Goal: Information Seeking & Learning: Learn about a topic

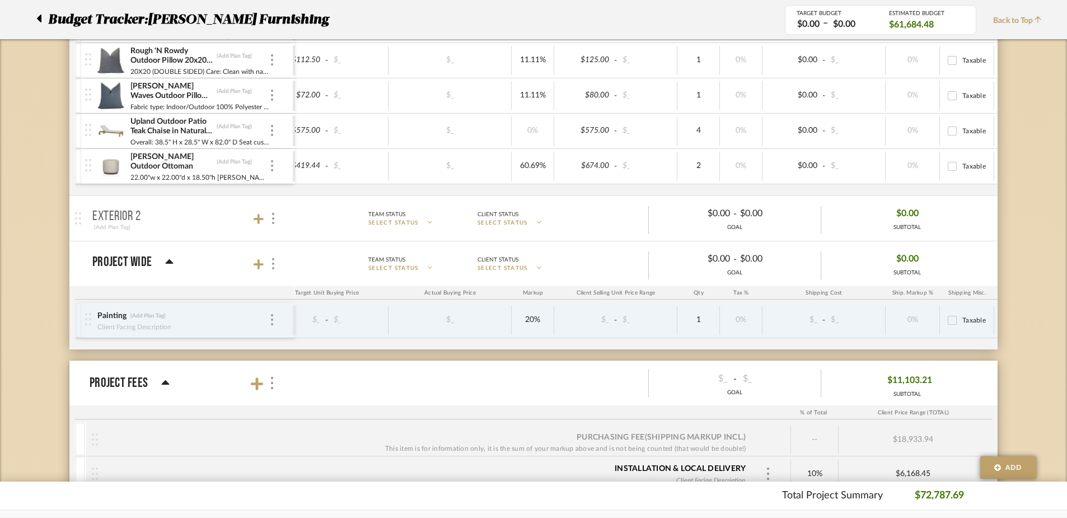
click at [35, 18] on div "Budget Tracker: [PERSON_NAME] Furnishing" at bounding box center [402, 20] width 765 height 20
click at [38, 19] on icon at bounding box center [39, 19] width 4 height 8
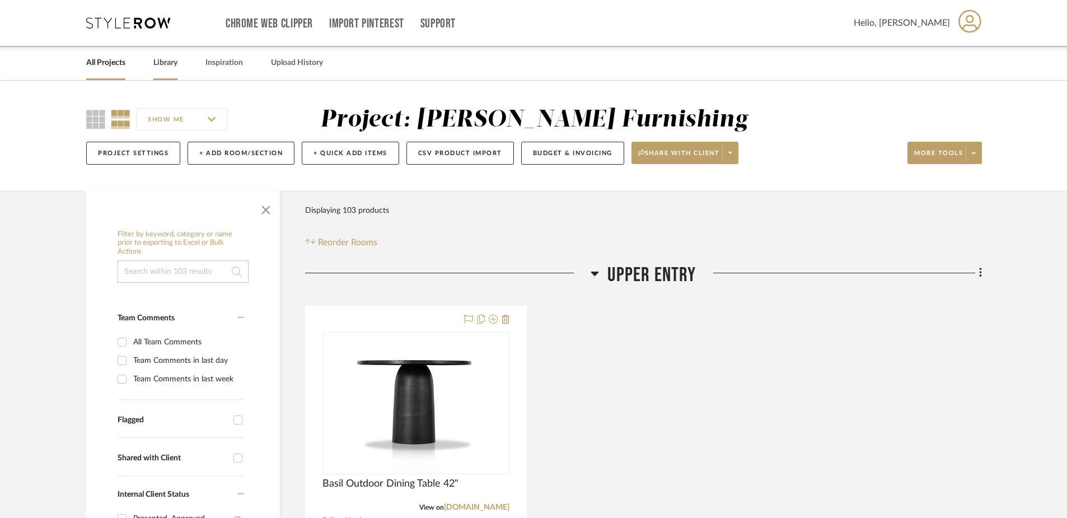
click at [162, 65] on link "Library" at bounding box center [165, 62] width 24 height 15
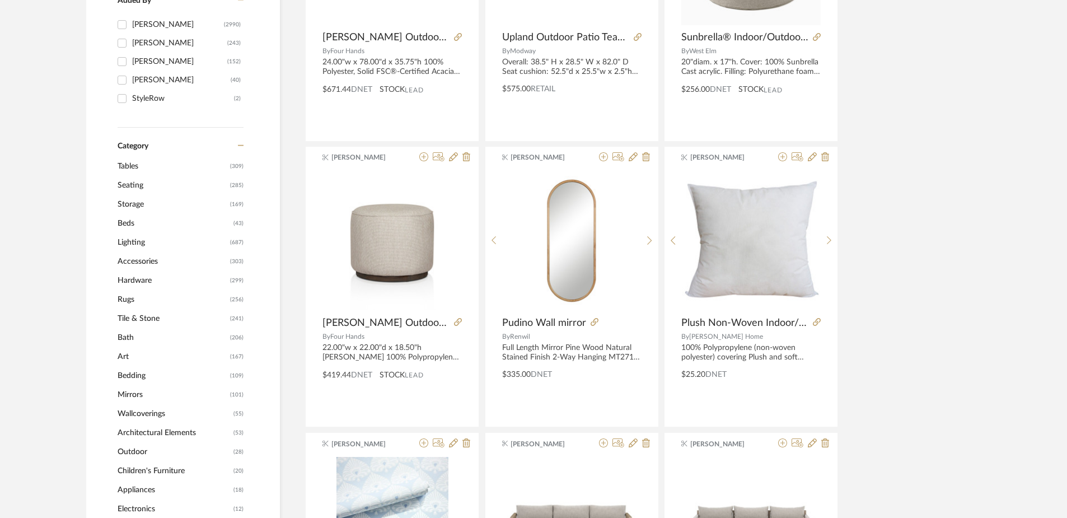
scroll to position [345, 0]
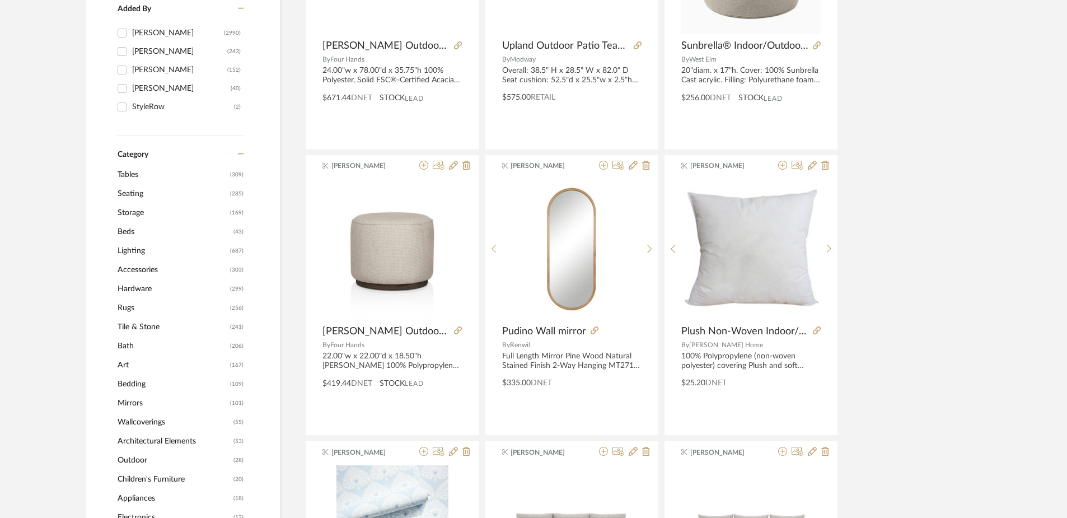
click at [134, 193] on span "Seating" at bounding box center [173, 193] width 110 height 19
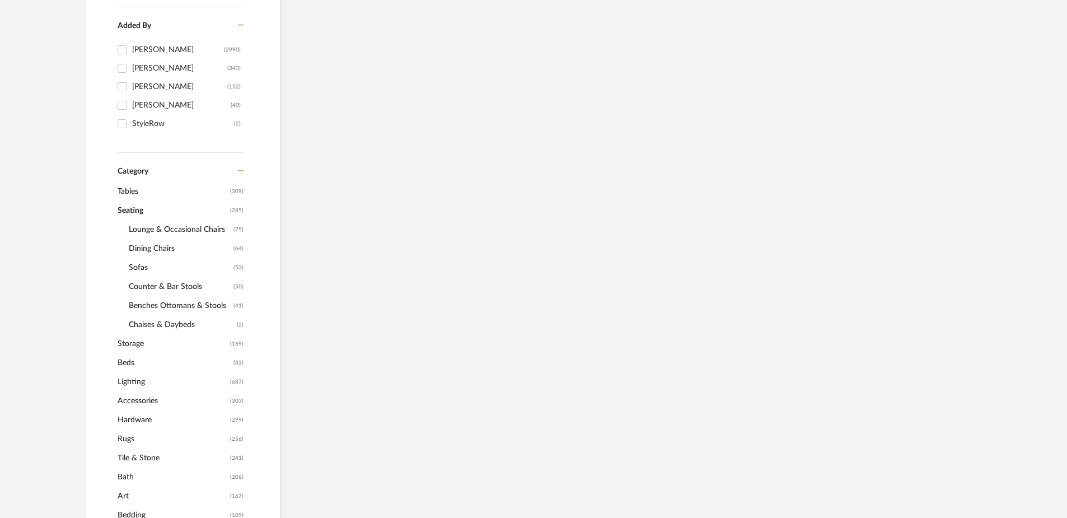
scroll to position [362, 0]
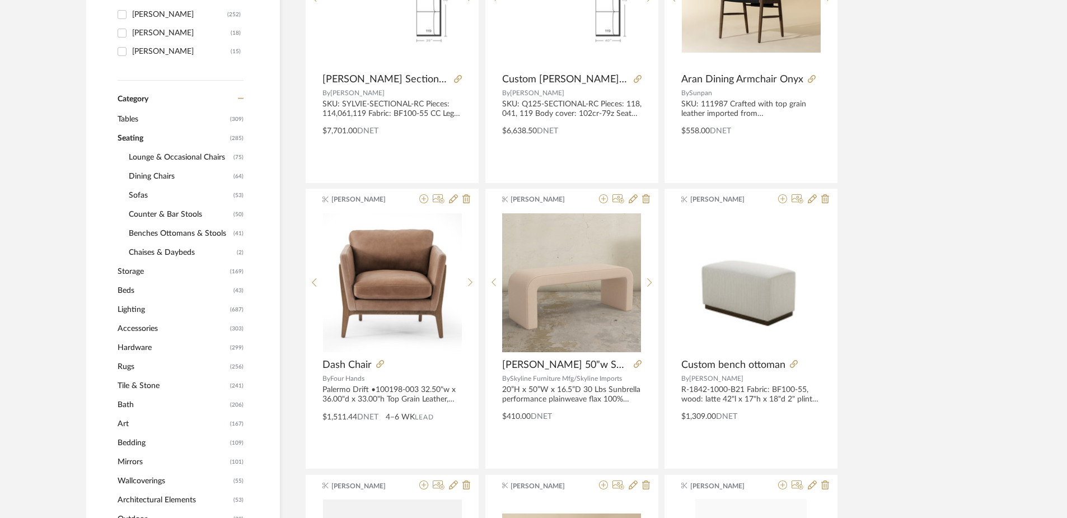
scroll to position [343, 0]
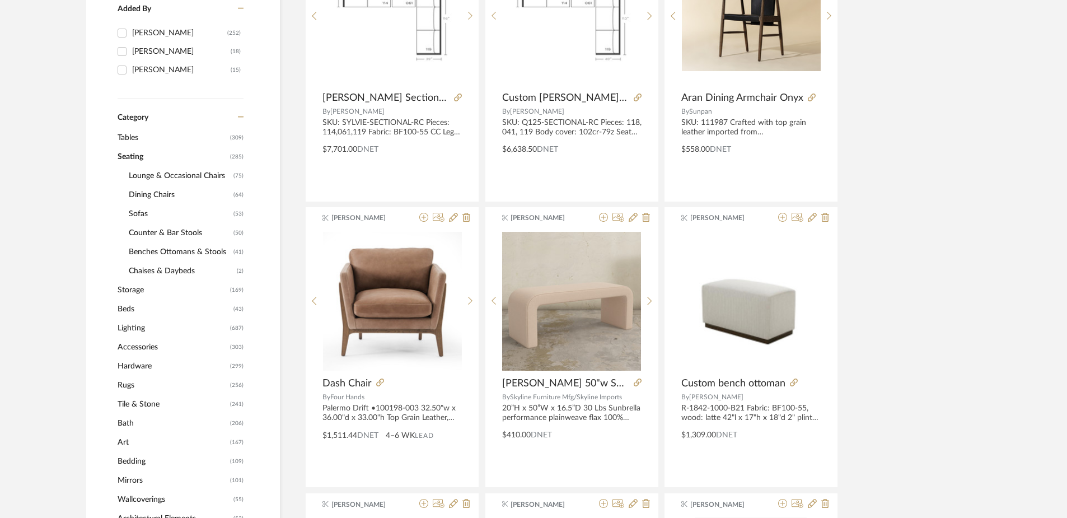
click at [183, 235] on span "Counter & Bar Stools" at bounding box center [180, 232] width 102 height 19
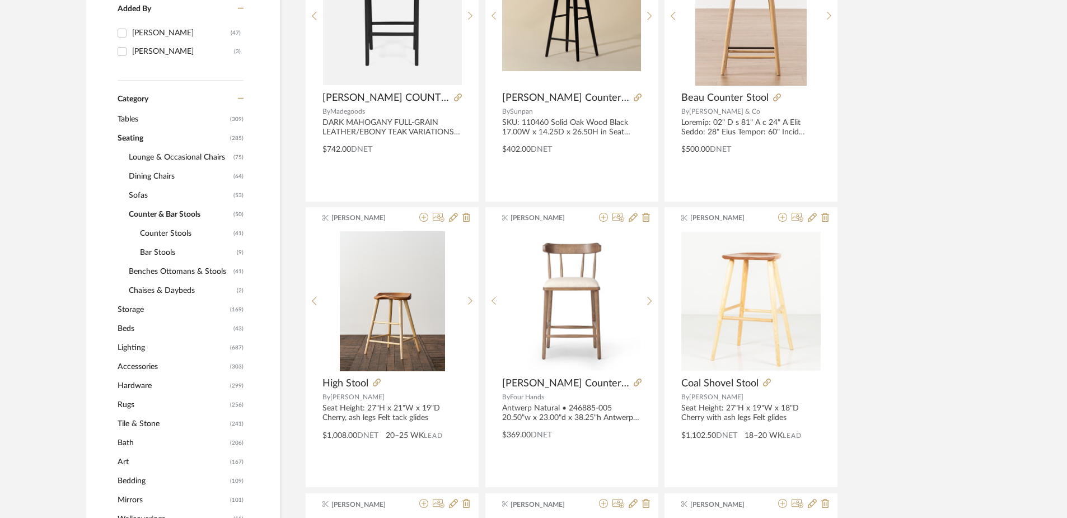
click at [166, 234] on span "Counter Stools" at bounding box center [185, 233] width 91 height 19
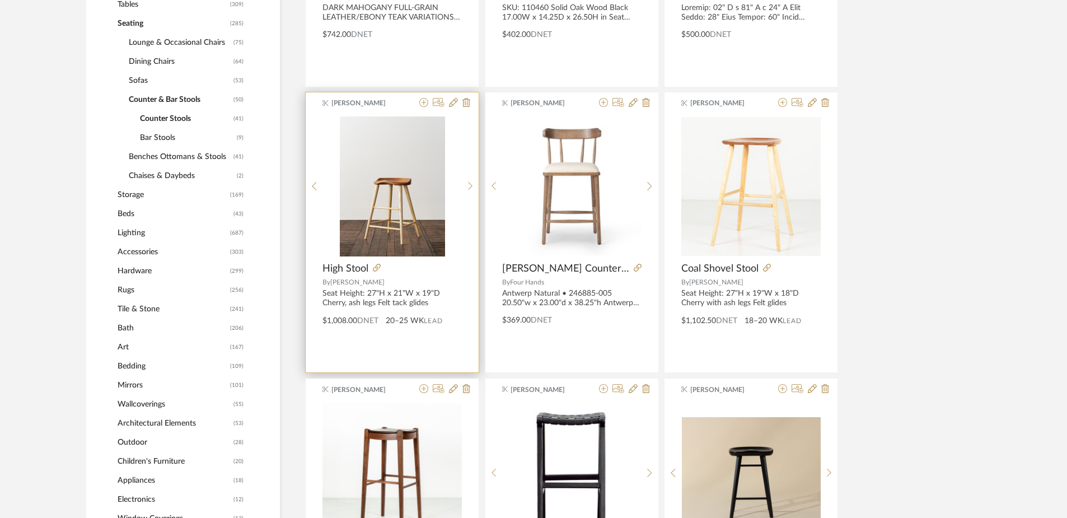
scroll to position [569, 0]
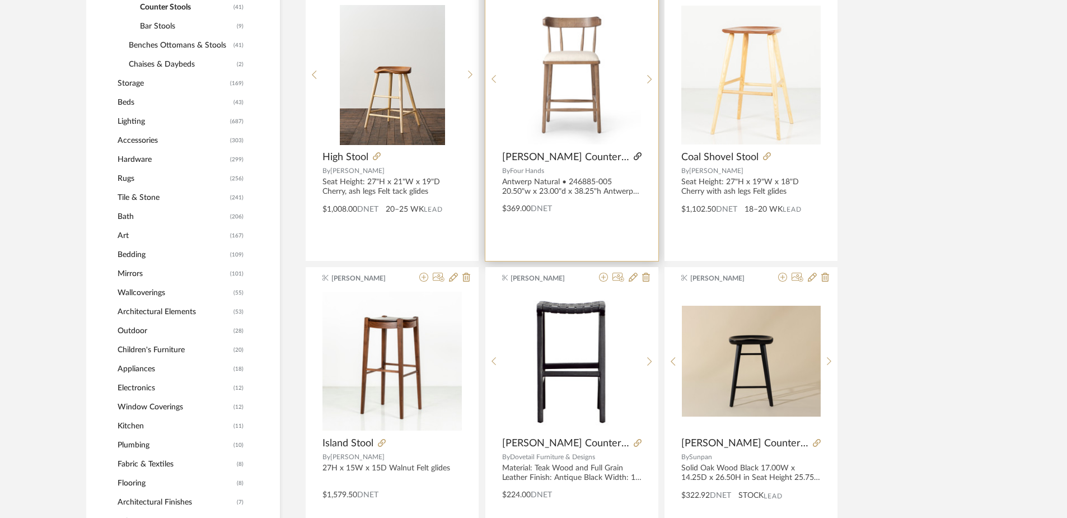
click at [636, 159] on icon at bounding box center [638, 156] width 8 height 8
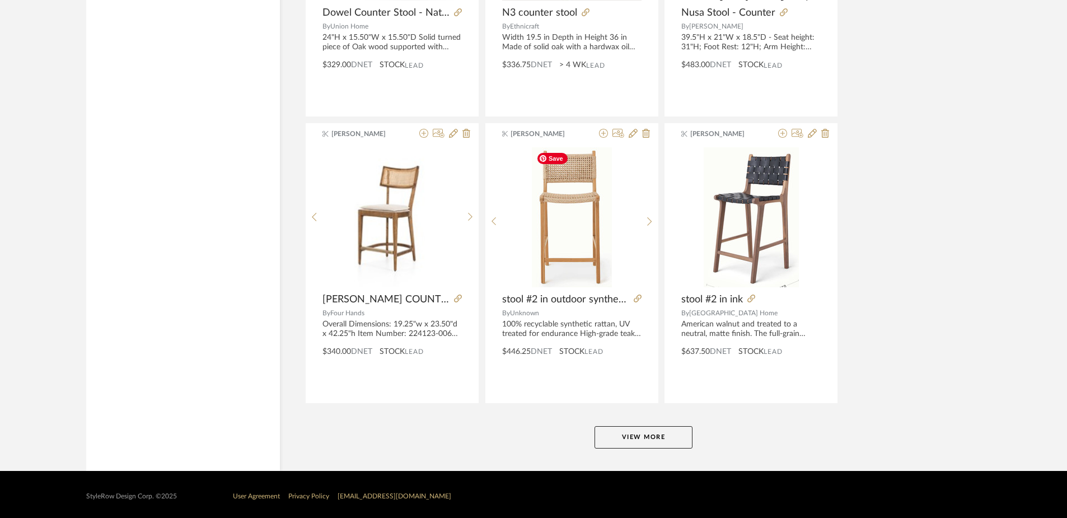
scroll to position [3295, 0]
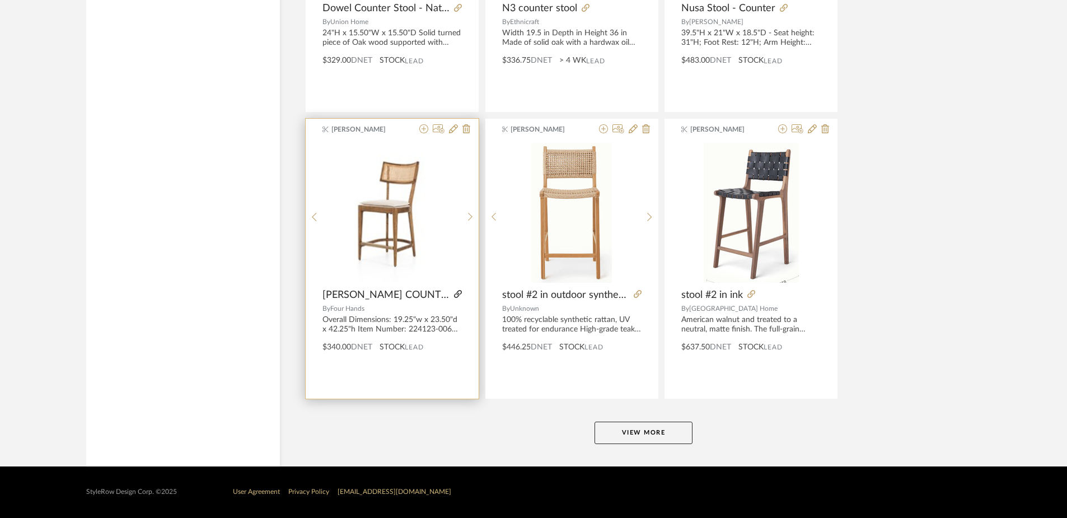
click at [460, 294] on icon at bounding box center [458, 294] width 8 height 8
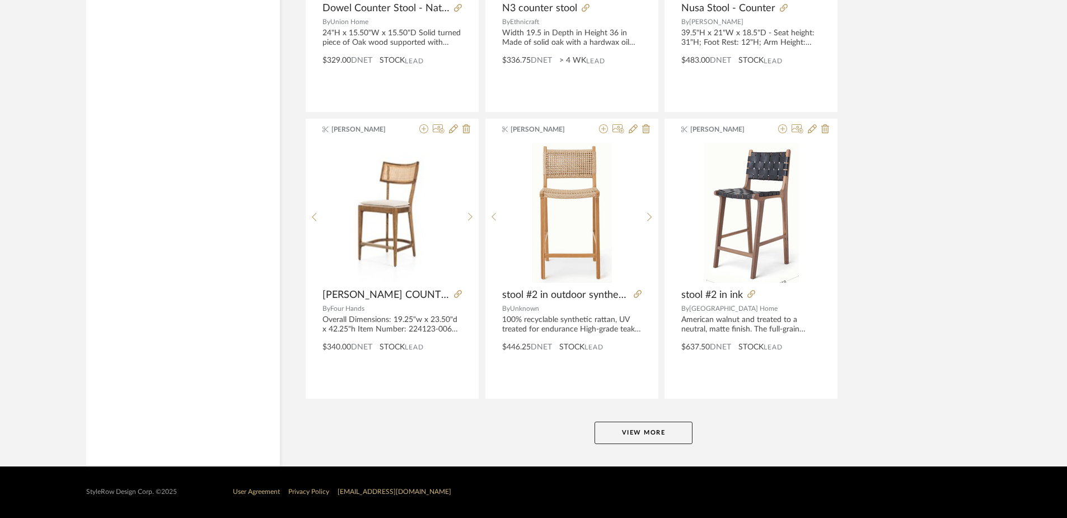
click at [625, 432] on button "View More" at bounding box center [643, 432] width 98 height 22
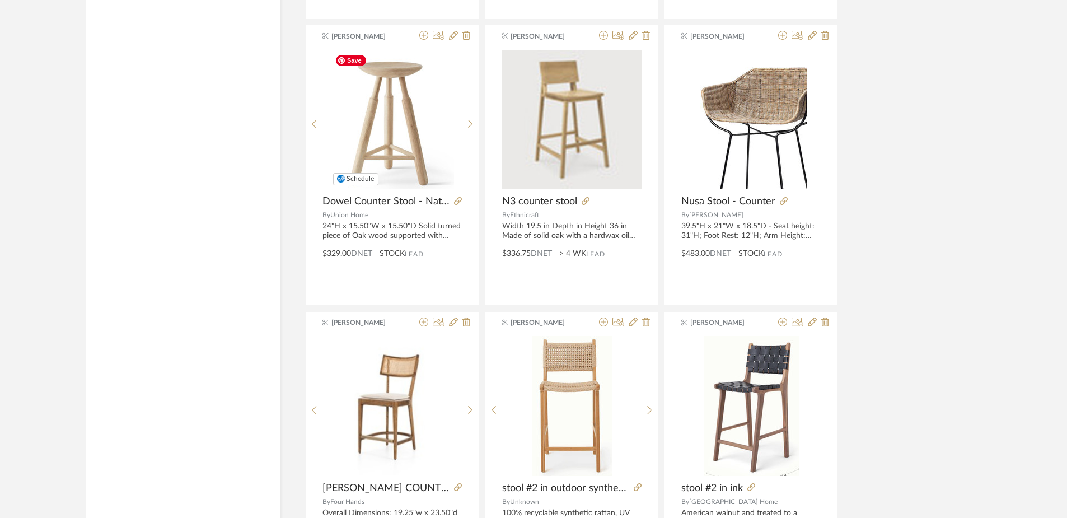
scroll to position [3104, 0]
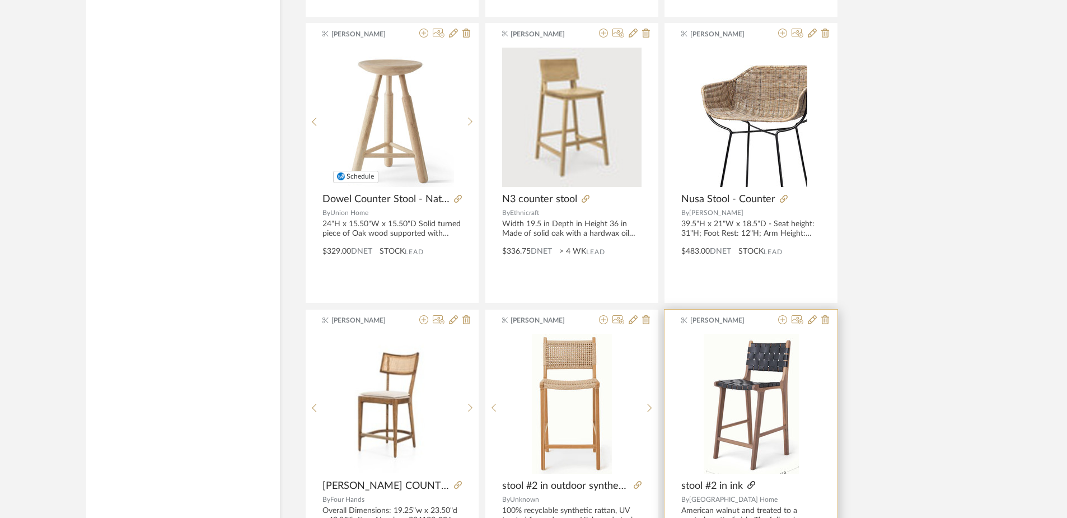
click at [752, 483] on icon at bounding box center [751, 485] width 8 height 8
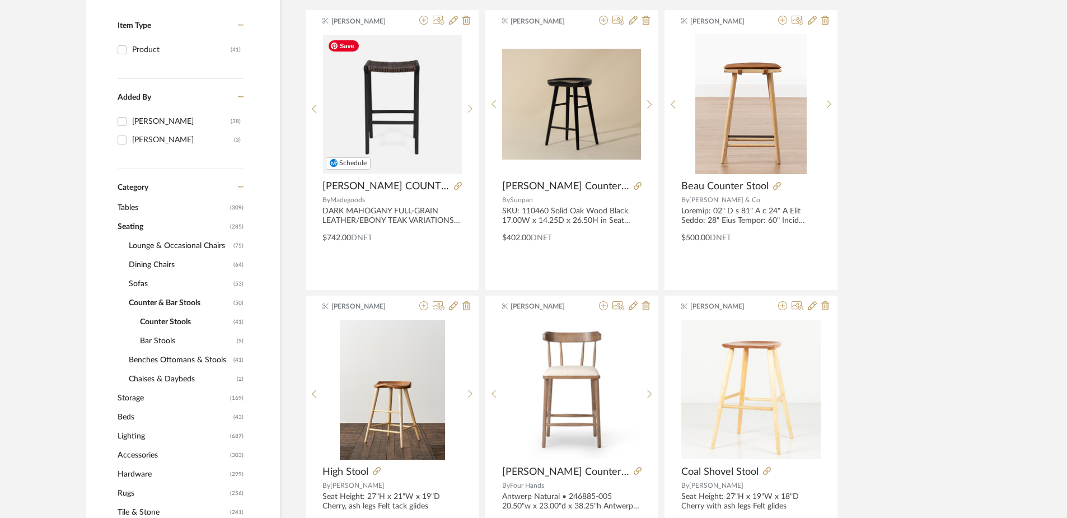
scroll to position [0, 0]
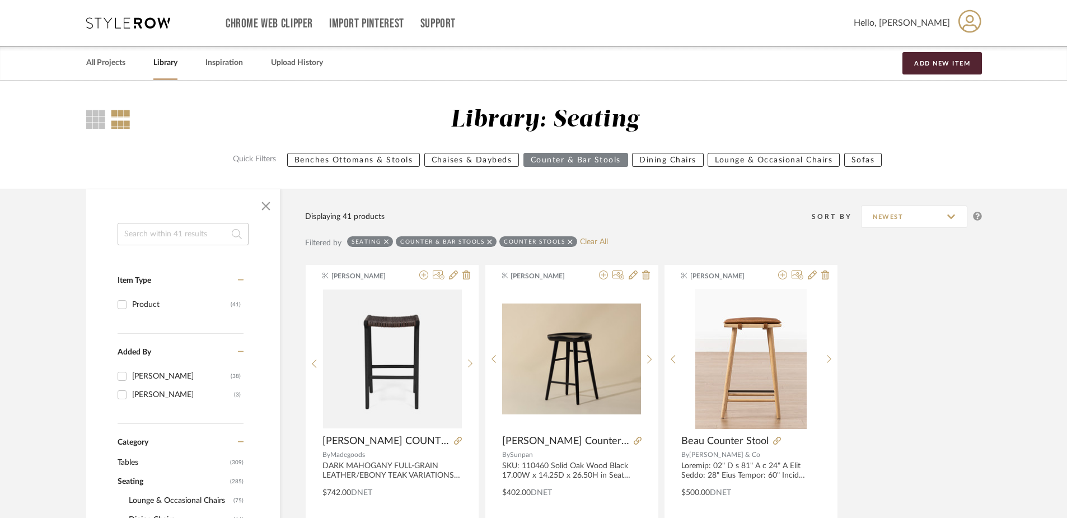
click at [212, 238] on input at bounding box center [183, 234] width 131 height 22
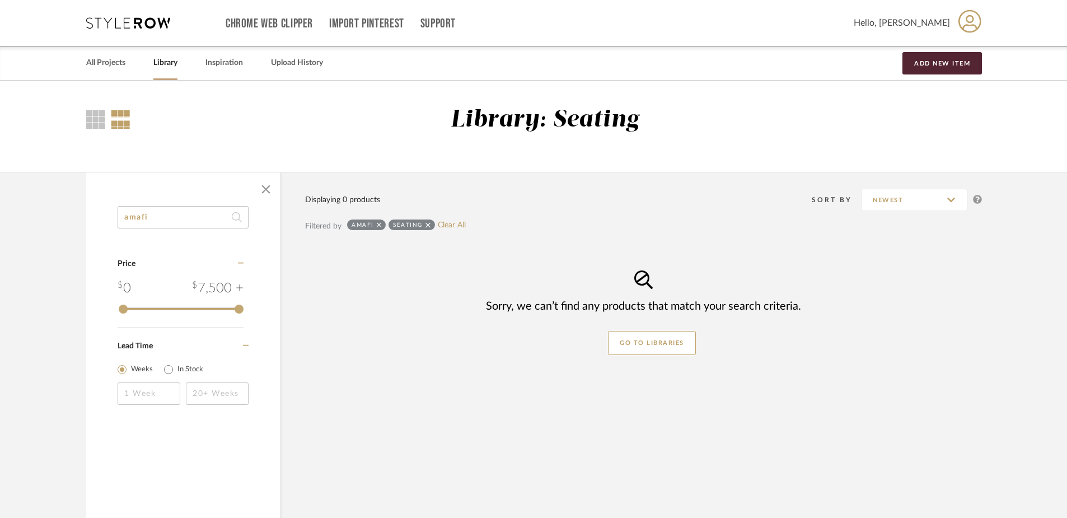
type input "amafi"
click at [377, 226] on icon at bounding box center [379, 224] width 5 height 5
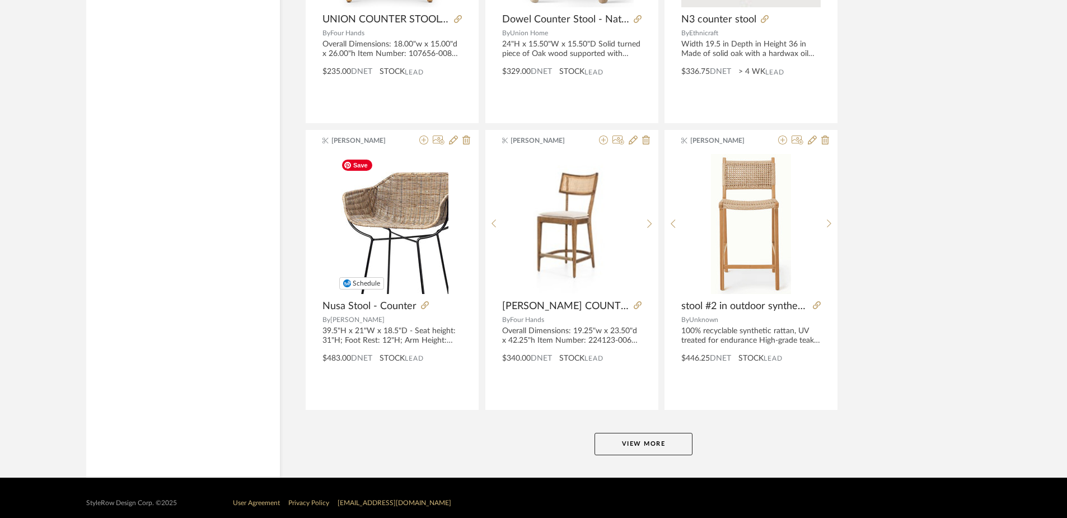
scroll to position [3295, 0]
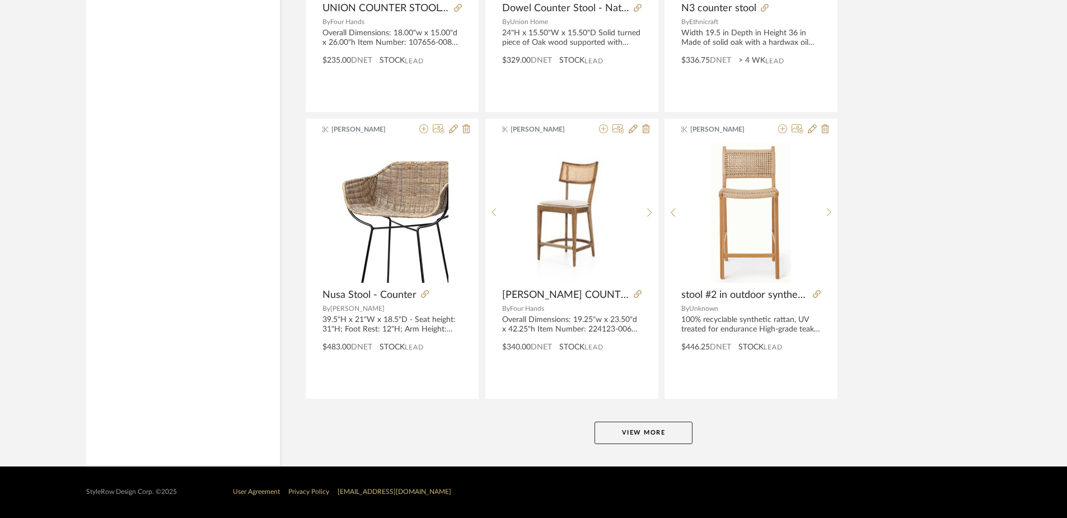
click at [626, 435] on button "View More" at bounding box center [643, 432] width 98 height 22
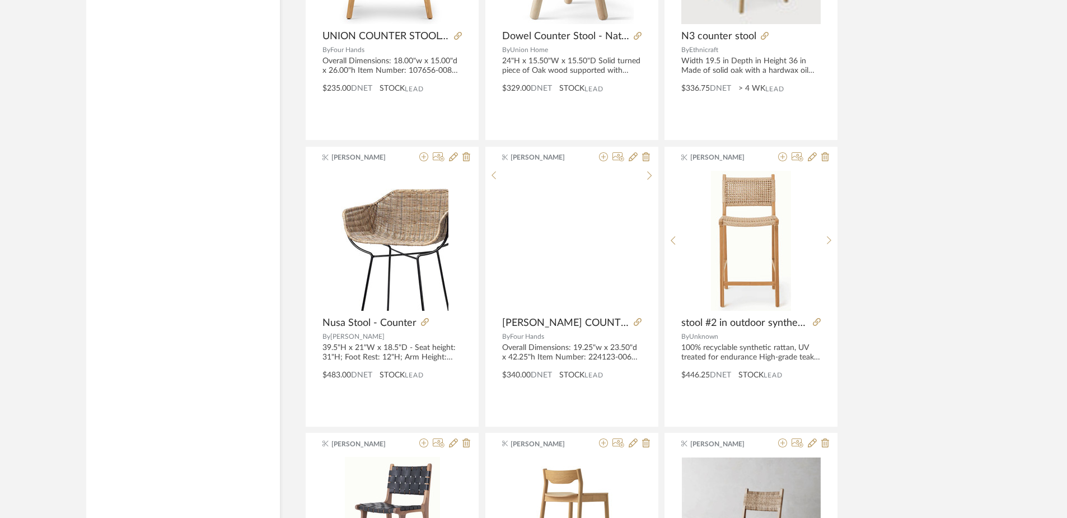
scroll to position [3233, 0]
